Goal: Transaction & Acquisition: Obtain resource

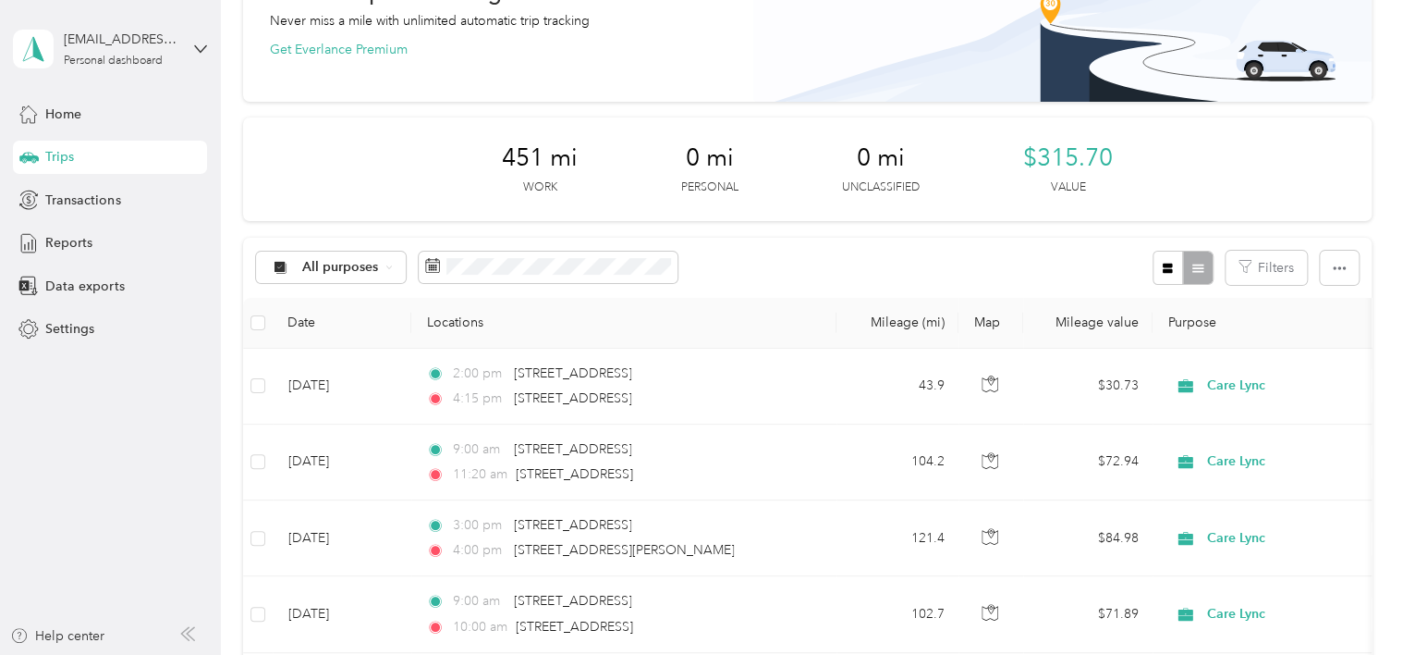
scroll to position [137, 0]
click at [1324, 262] on button "button" at bounding box center [1339, 266] width 39 height 34
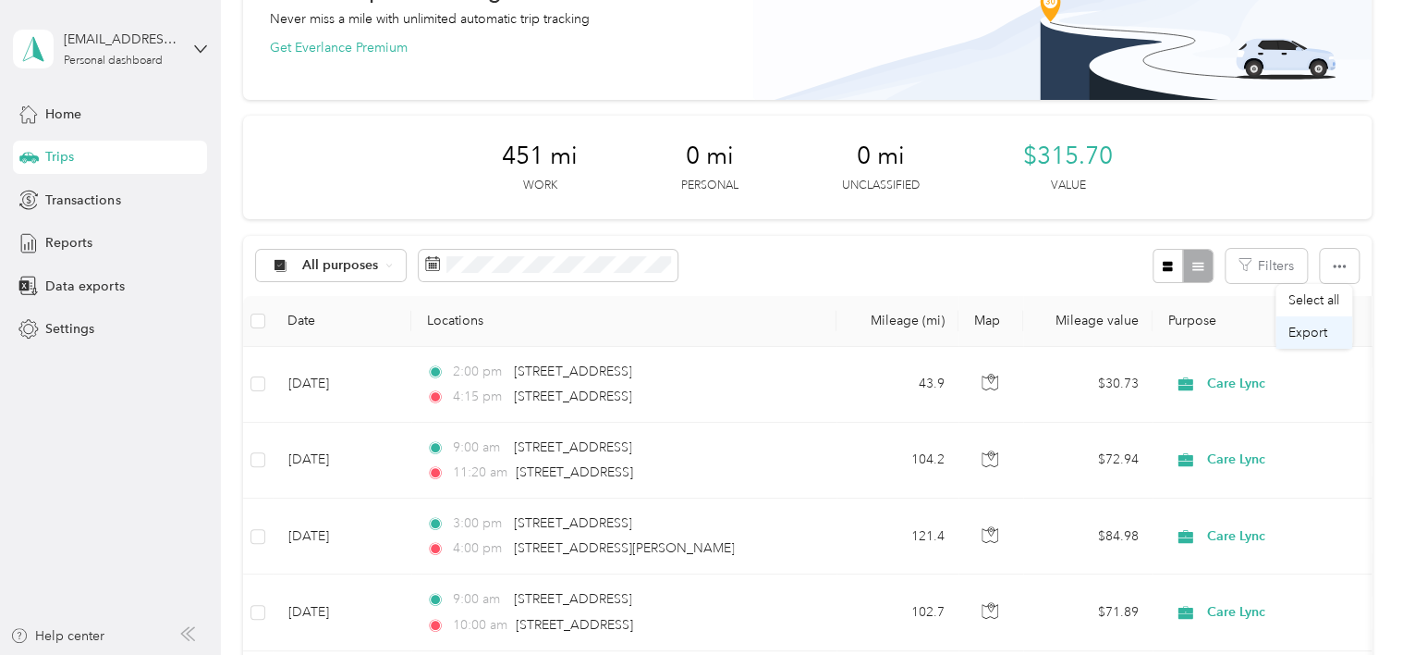
click at [1294, 333] on span "Export" at bounding box center [1308, 333] width 39 height 16
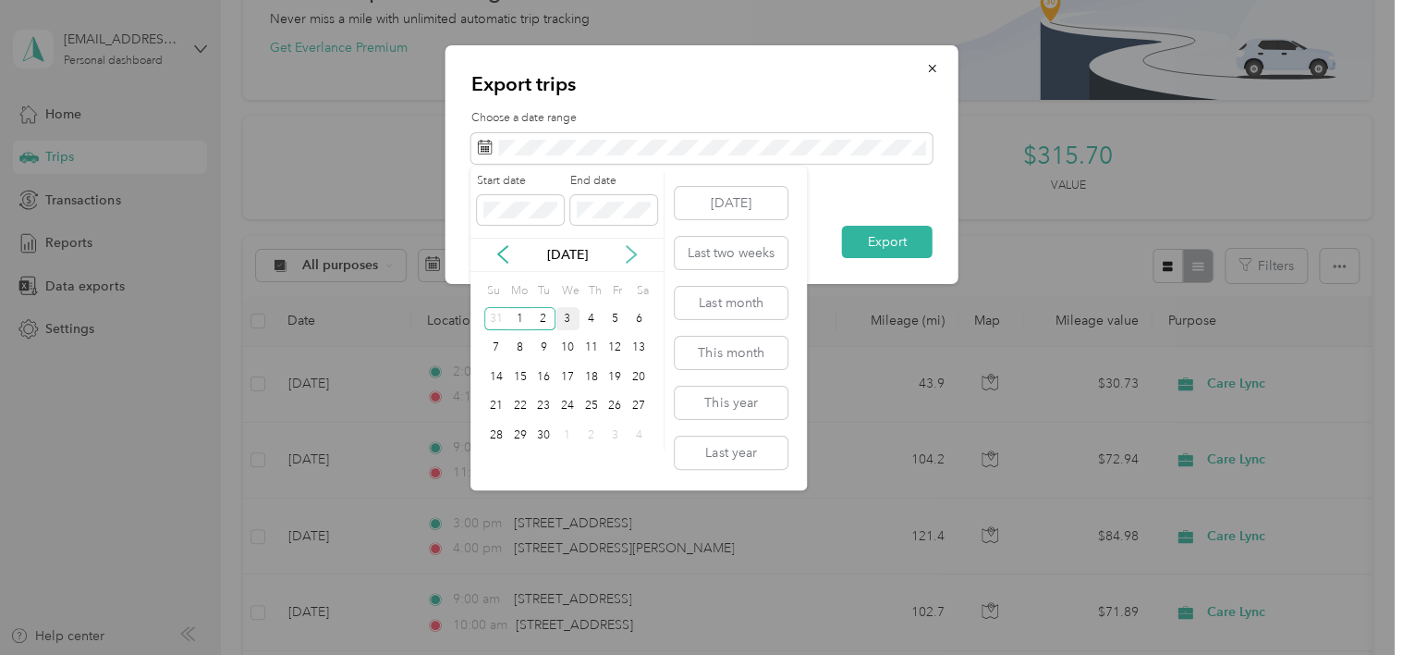
click at [632, 246] on icon at bounding box center [631, 254] width 18 height 18
click at [502, 254] on icon at bounding box center [503, 254] width 18 height 18
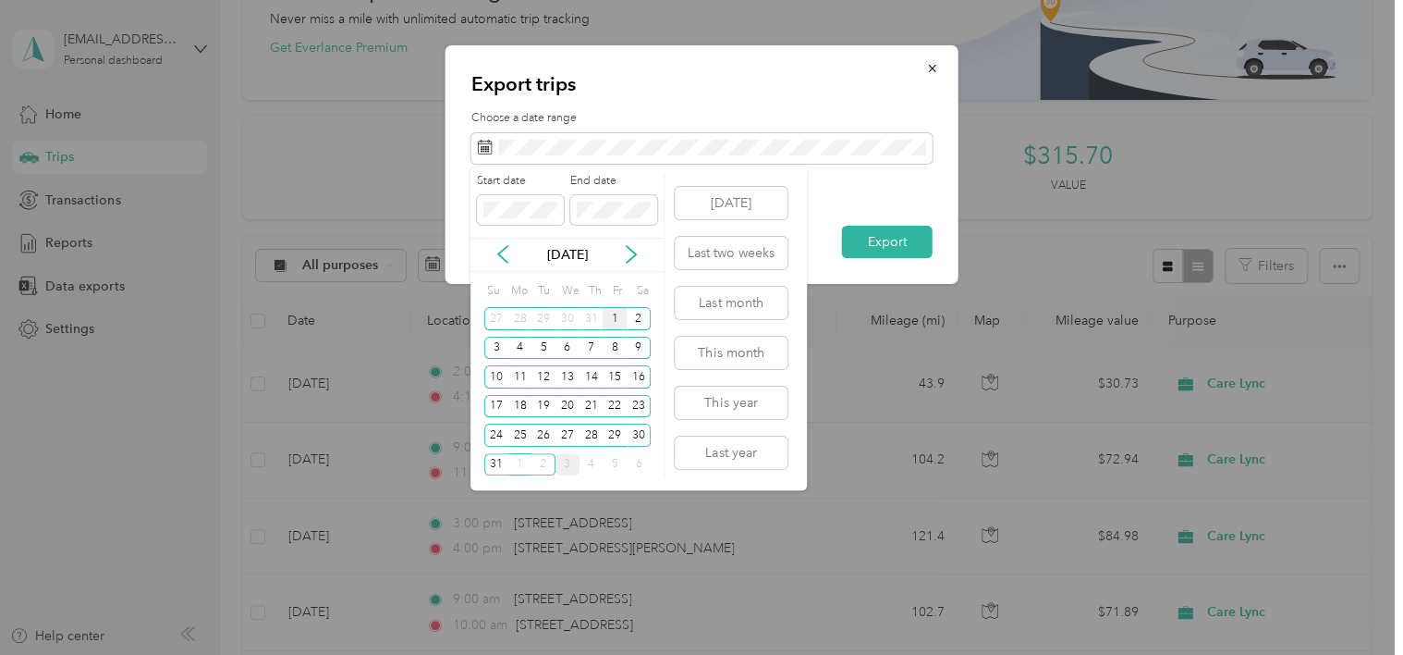
click at [614, 325] on div "1" at bounding box center [615, 318] width 24 height 23
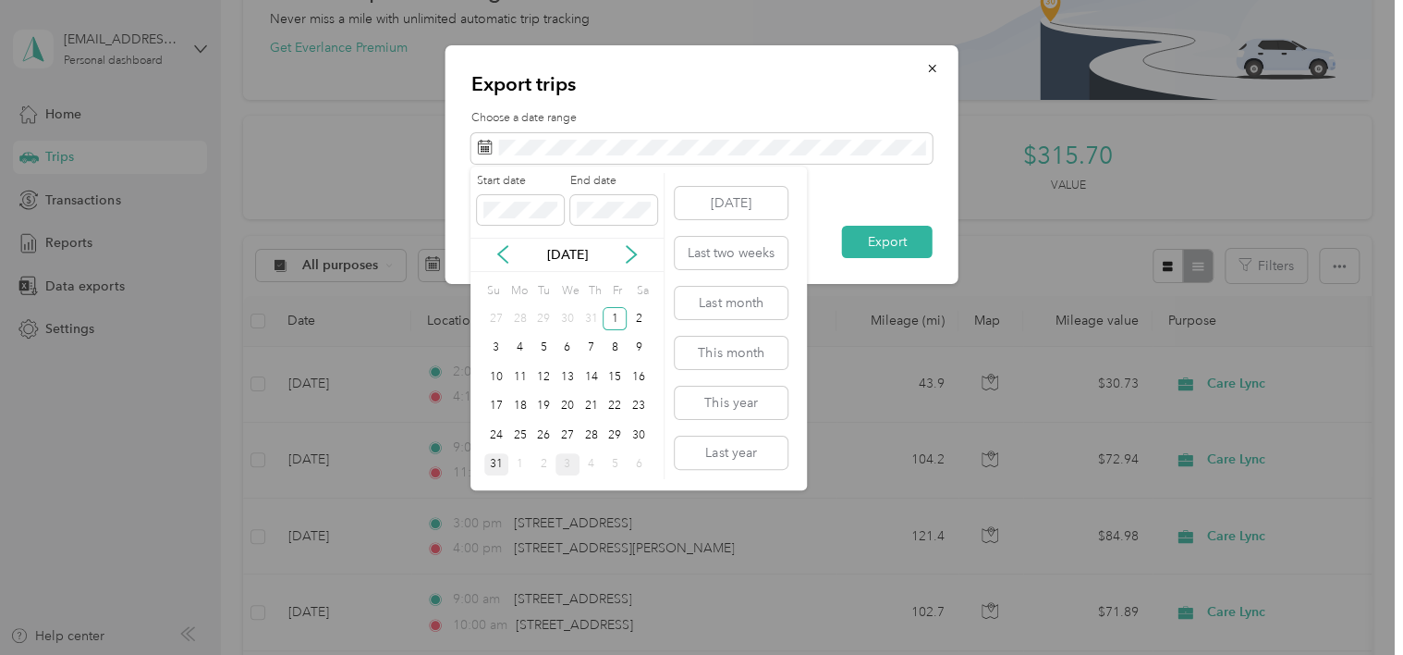
click at [502, 456] on div "31" at bounding box center [496, 464] width 24 height 23
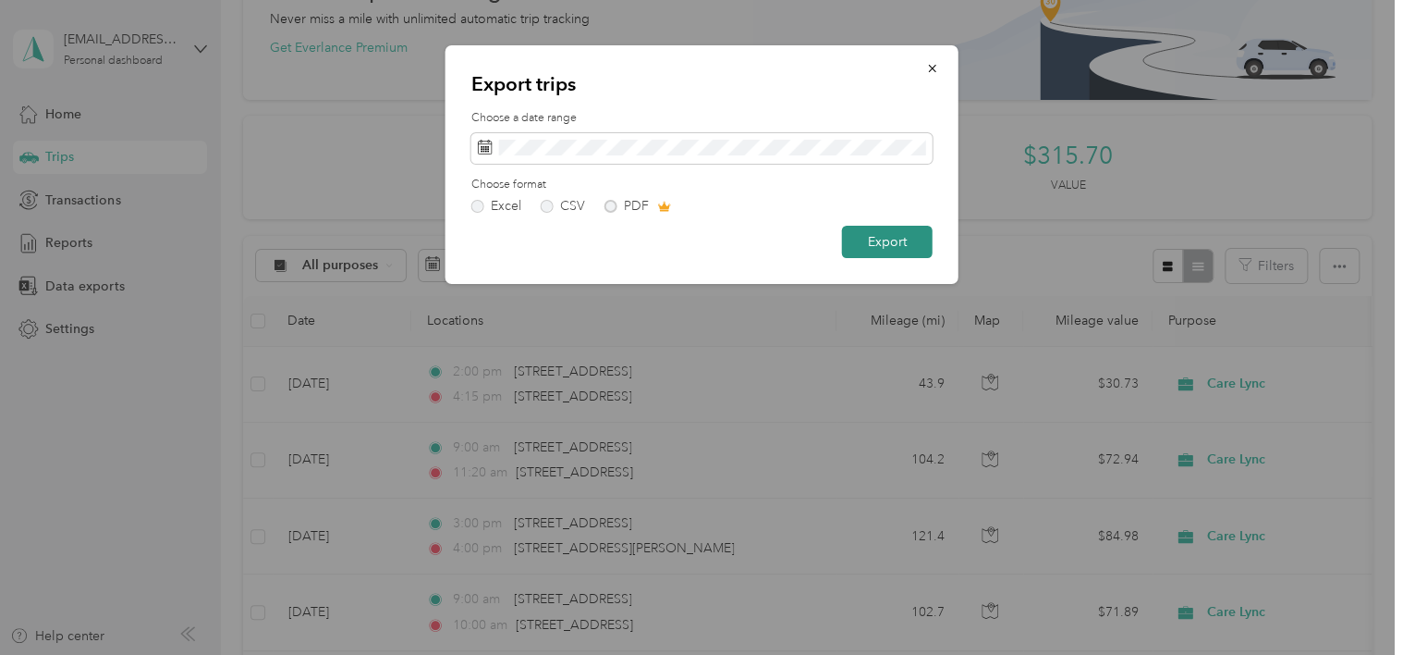
click at [888, 239] on button "Export" at bounding box center [887, 242] width 91 height 32
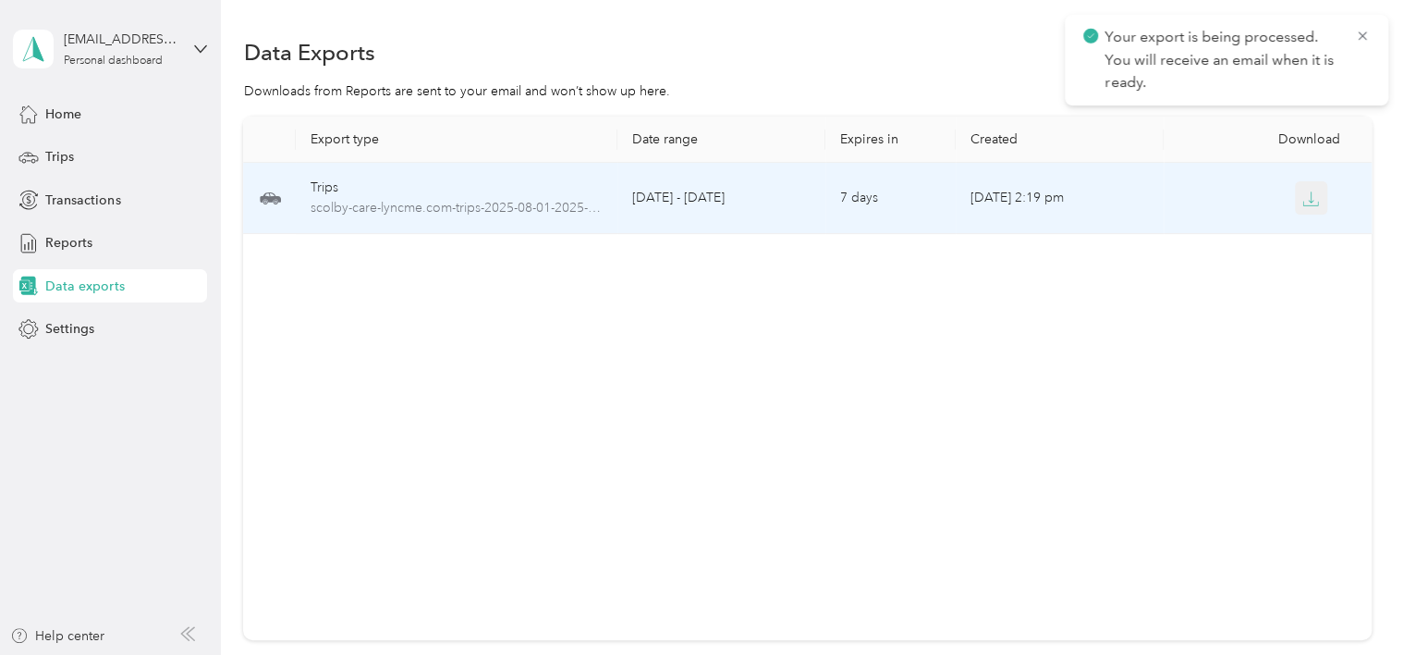
click at [1303, 192] on icon "button" at bounding box center [1311, 198] width 17 height 17
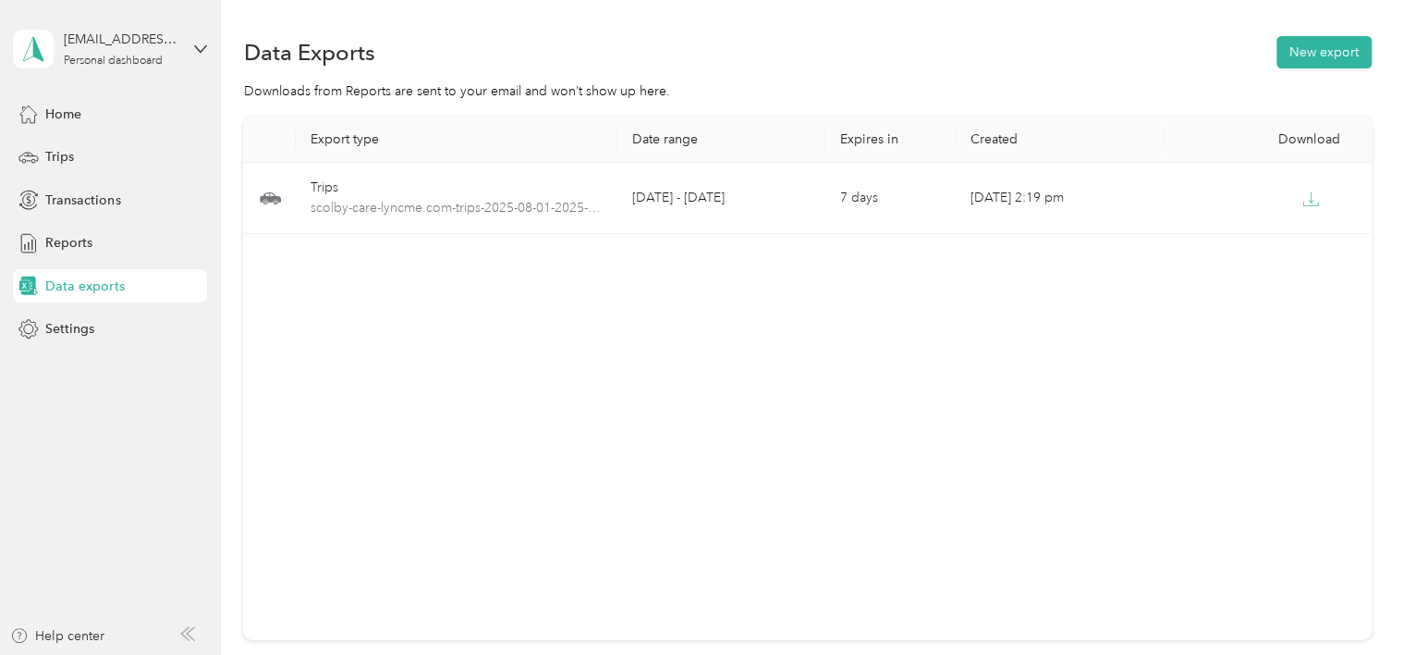
click at [787, 354] on div "Export type Date range Expires in Created Download Trips scolby-care-lyncme.com…" at bounding box center [807, 377] width 1128 height 523
click at [87, 165] on div "Trips" at bounding box center [110, 157] width 194 height 33
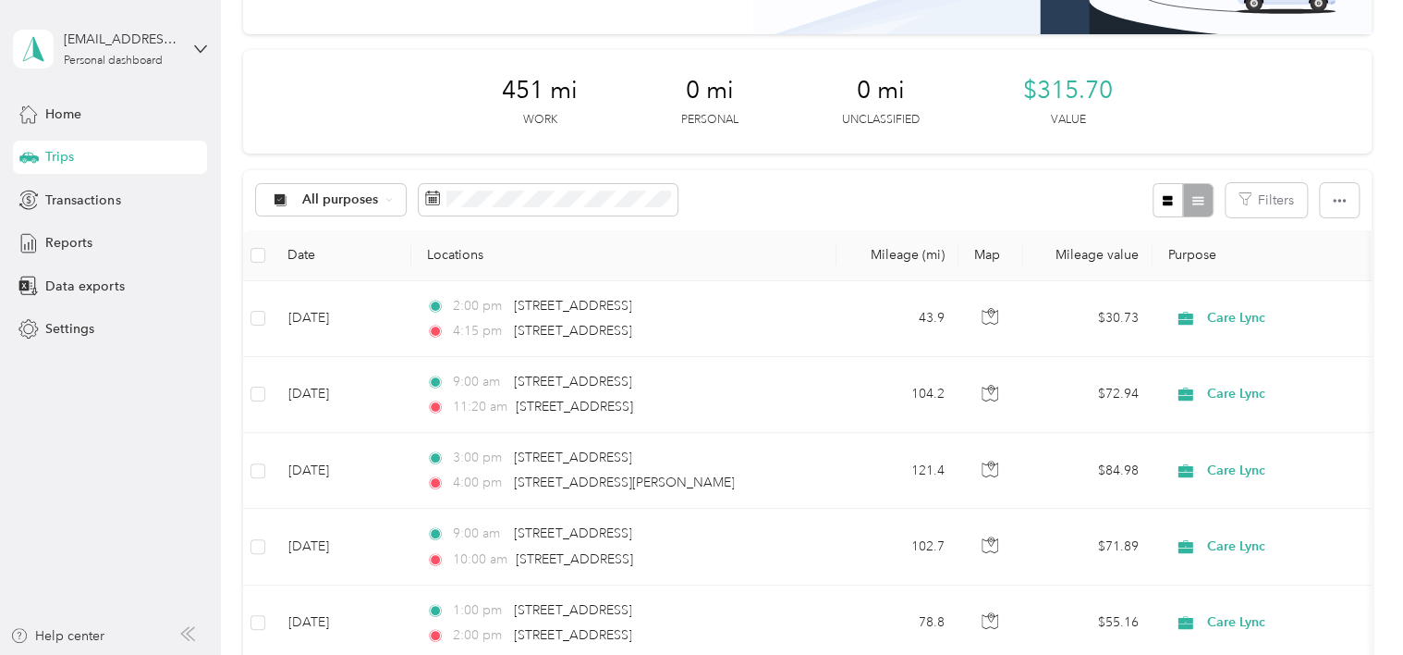
scroll to position [203, 0]
click at [1348, 196] on button "button" at bounding box center [1339, 199] width 39 height 34
click at [1308, 274] on div "Export" at bounding box center [1314, 265] width 51 height 19
click at [1289, 259] on span "Export" at bounding box center [1308, 266] width 39 height 16
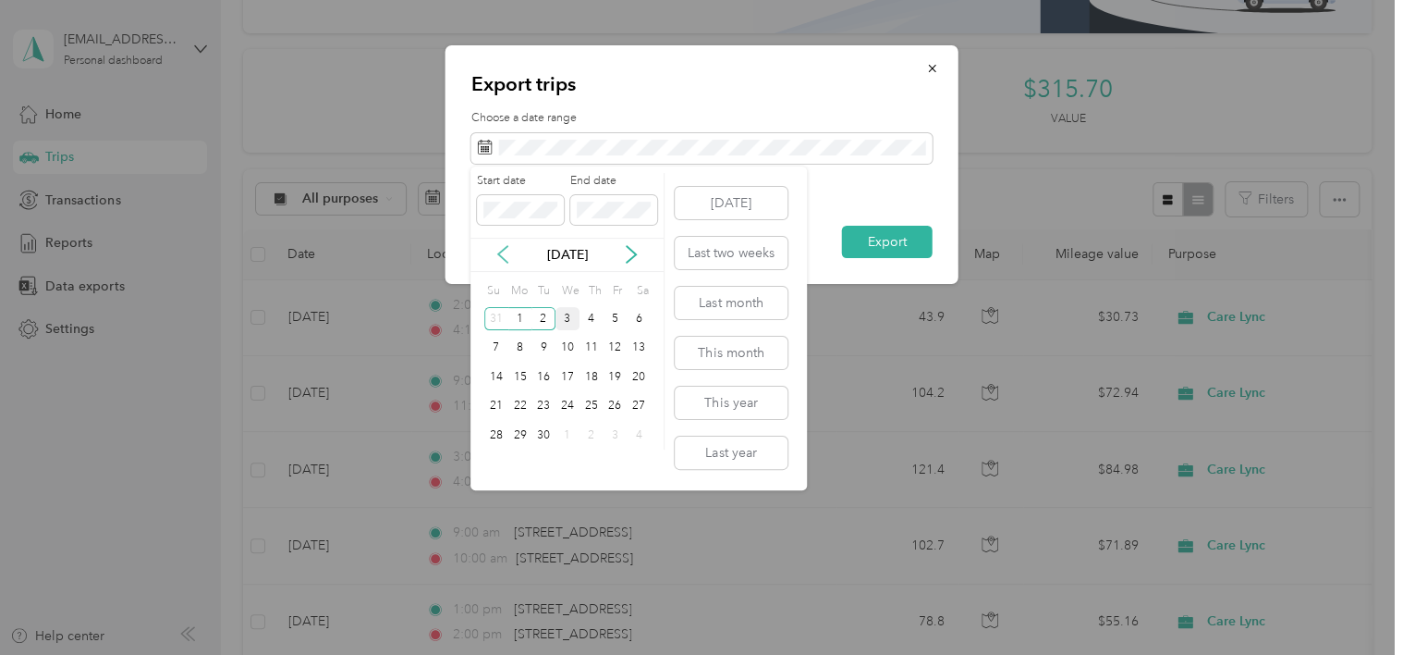
click at [511, 259] on icon at bounding box center [503, 254] width 18 height 18
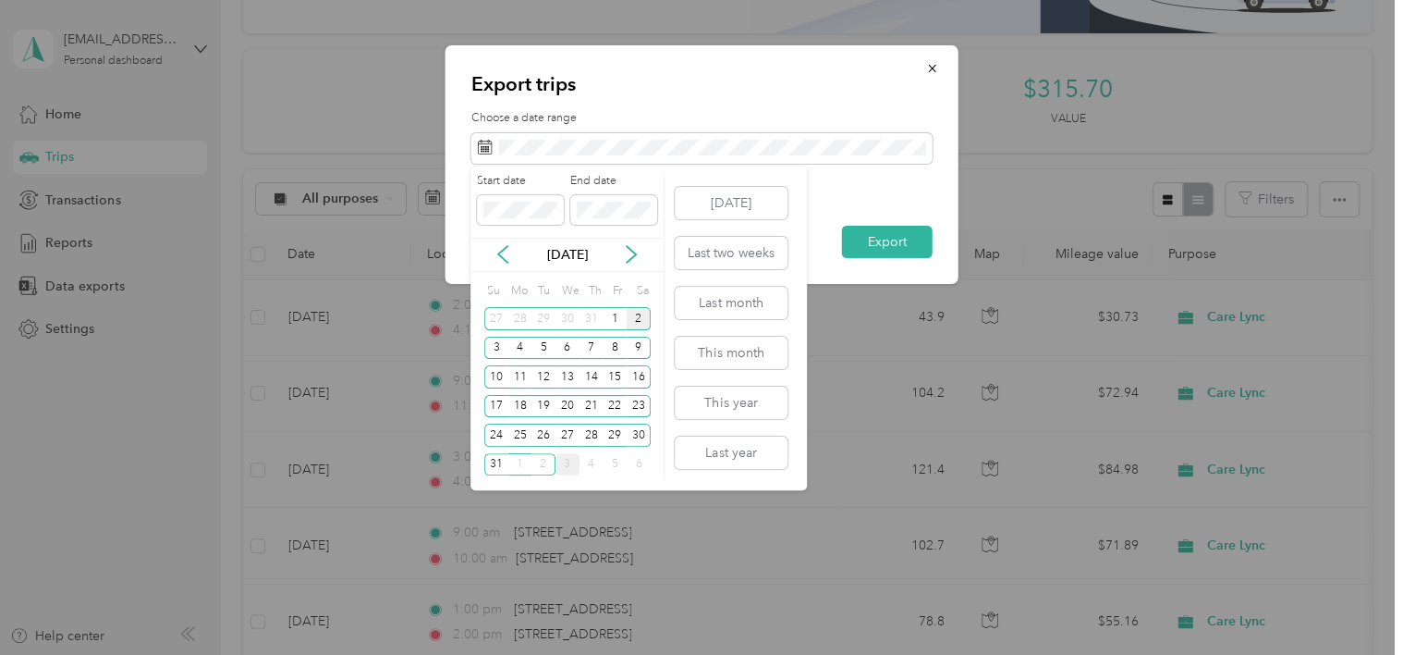
click at [627, 322] on div "2" at bounding box center [639, 318] width 24 height 23
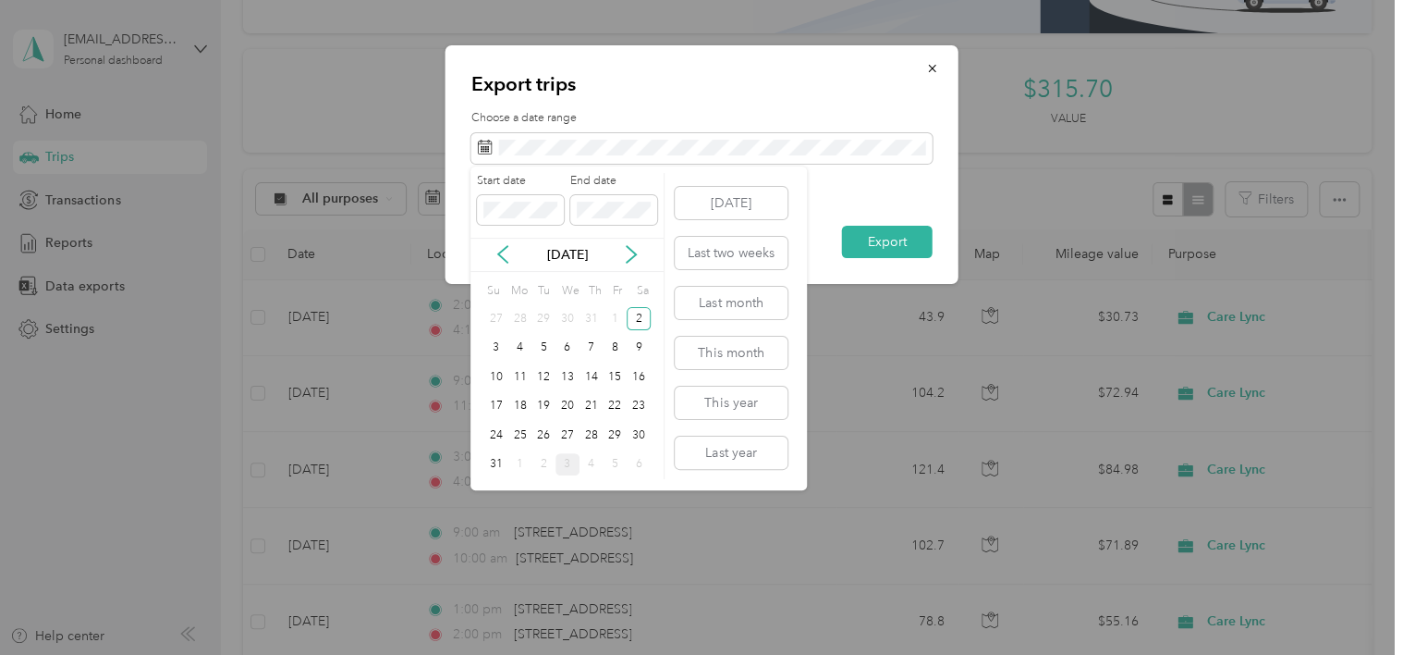
click at [620, 322] on div "1" at bounding box center [615, 318] width 24 height 23
click at [493, 462] on div "31" at bounding box center [496, 464] width 24 height 23
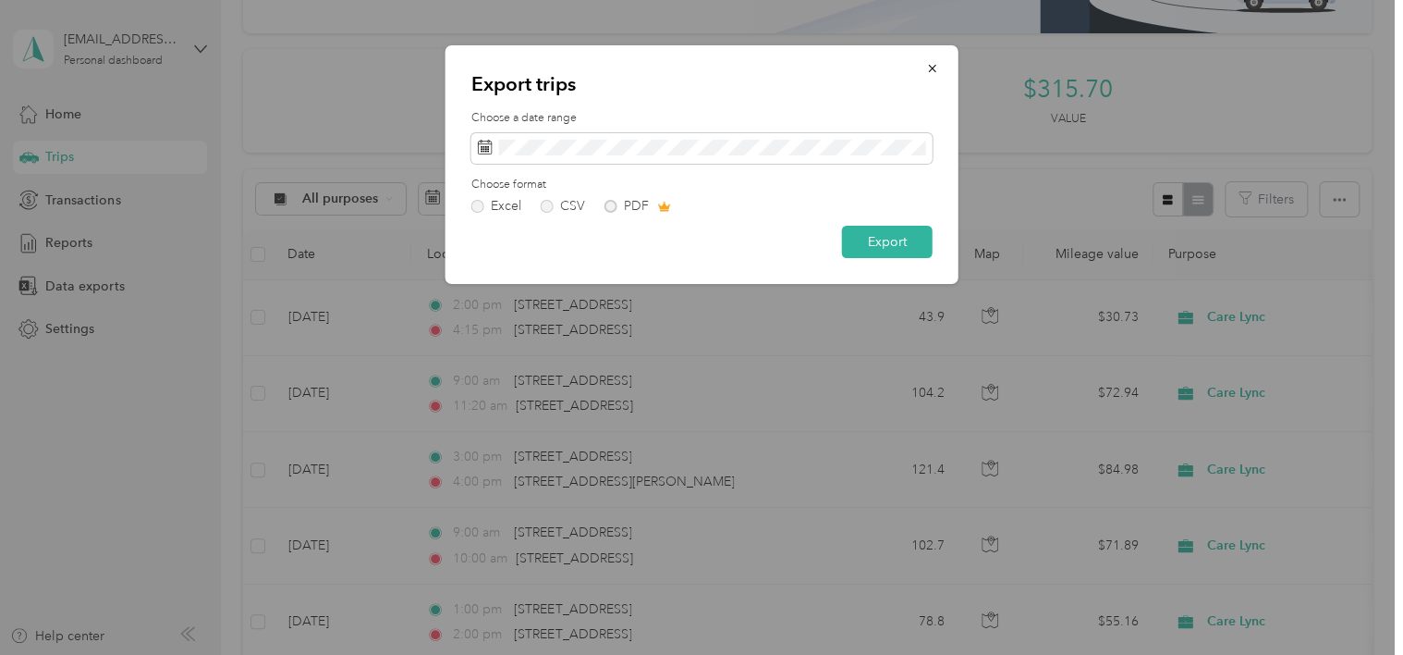
click at [606, 202] on div "Excel CSV PDF" at bounding box center [702, 206] width 461 height 13
click at [606, 207] on div "Excel CSV PDF" at bounding box center [702, 206] width 461 height 13
click at [542, 211] on label "CSV" at bounding box center [563, 206] width 44 height 13
click at [480, 204] on label "Excel" at bounding box center [497, 206] width 50 height 13
click at [932, 79] on button "button" at bounding box center [932, 68] width 39 height 32
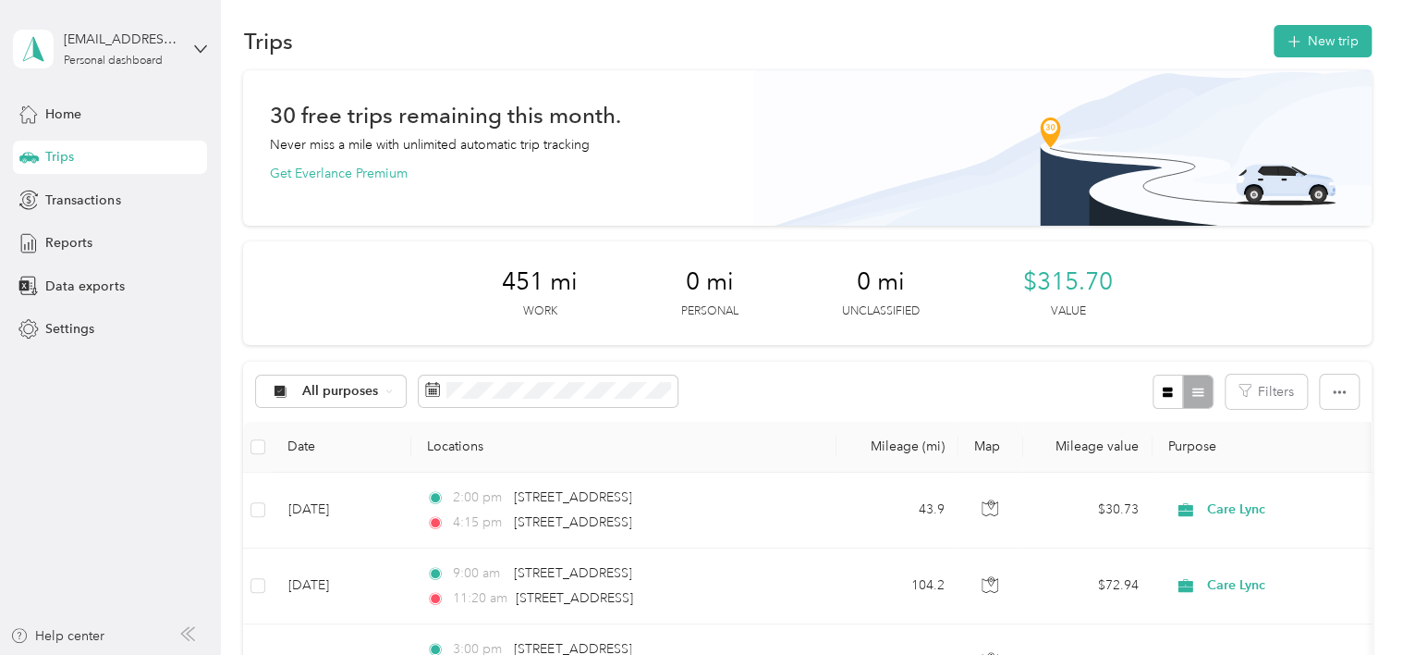
scroll to position [0, 0]
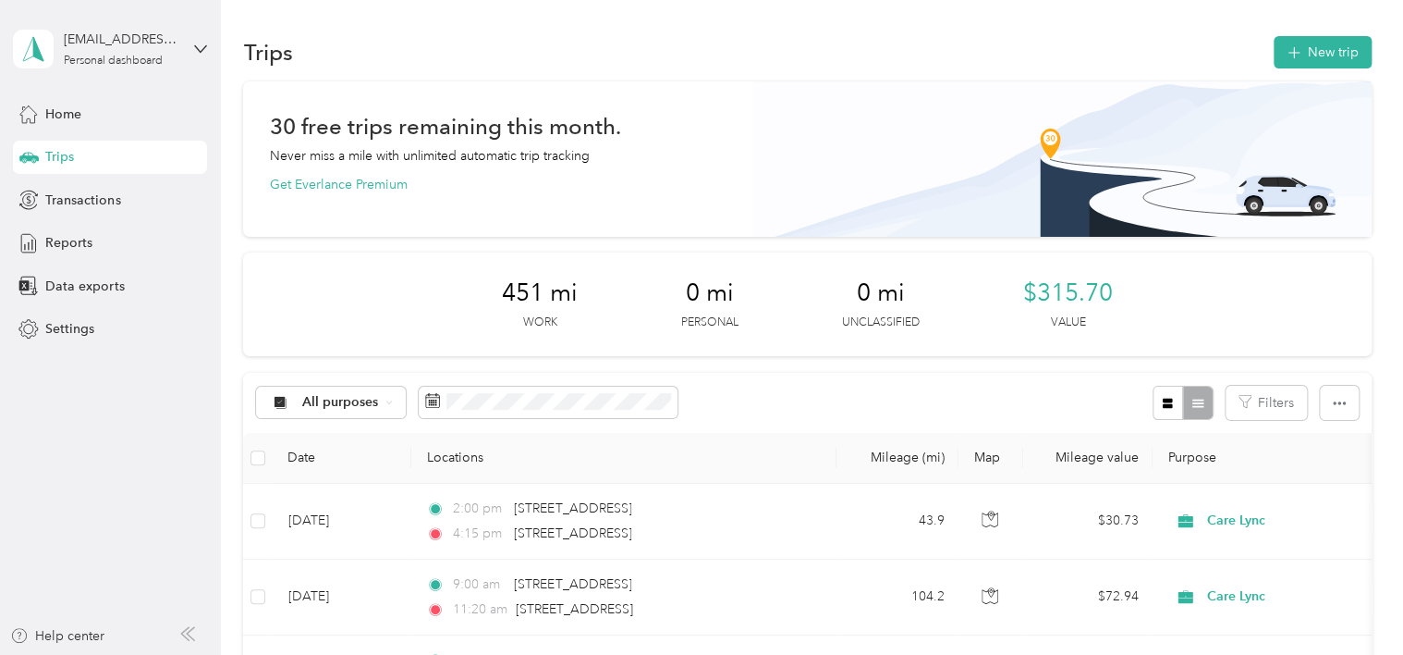
click at [934, 256] on div "451 mi Work 0 mi Personal 0 mi Unclassified $315.70 Value" at bounding box center [807, 304] width 1128 height 104
